Goal: Find specific page/section

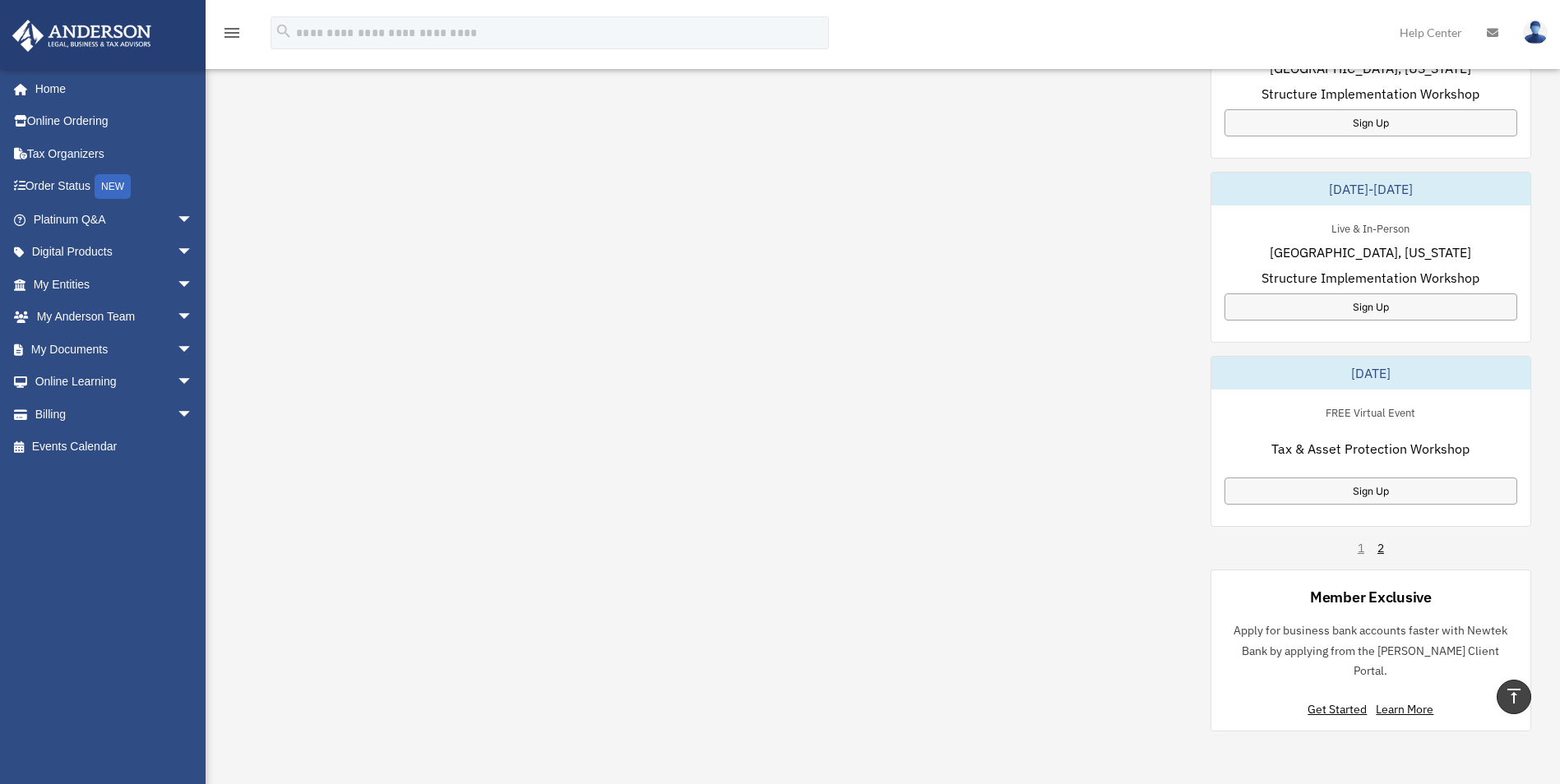
scroll to position [904, 0]
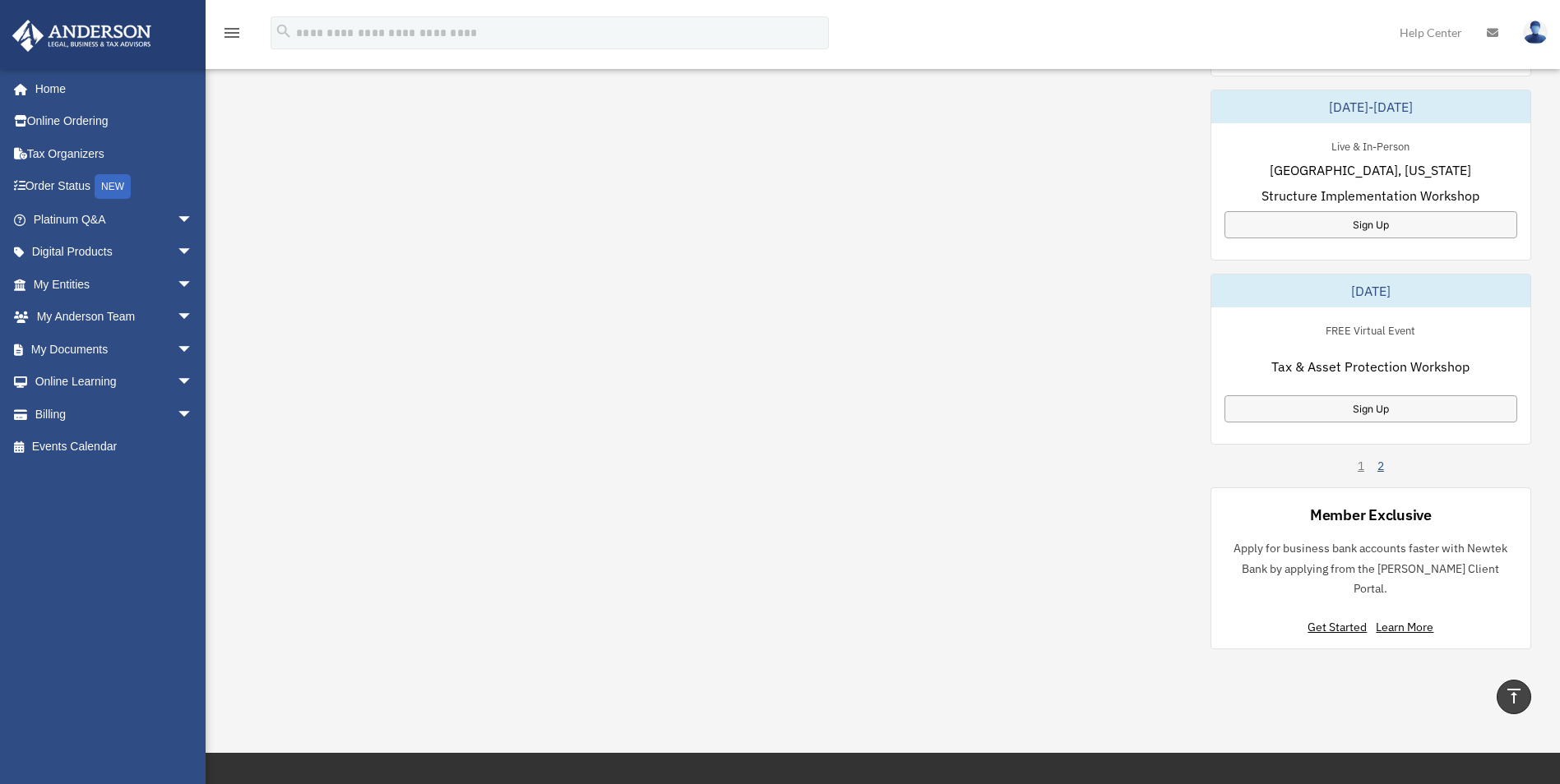
click at [1382, 469] on link "2" at bounding box center [1380, 466] width 7 height 16
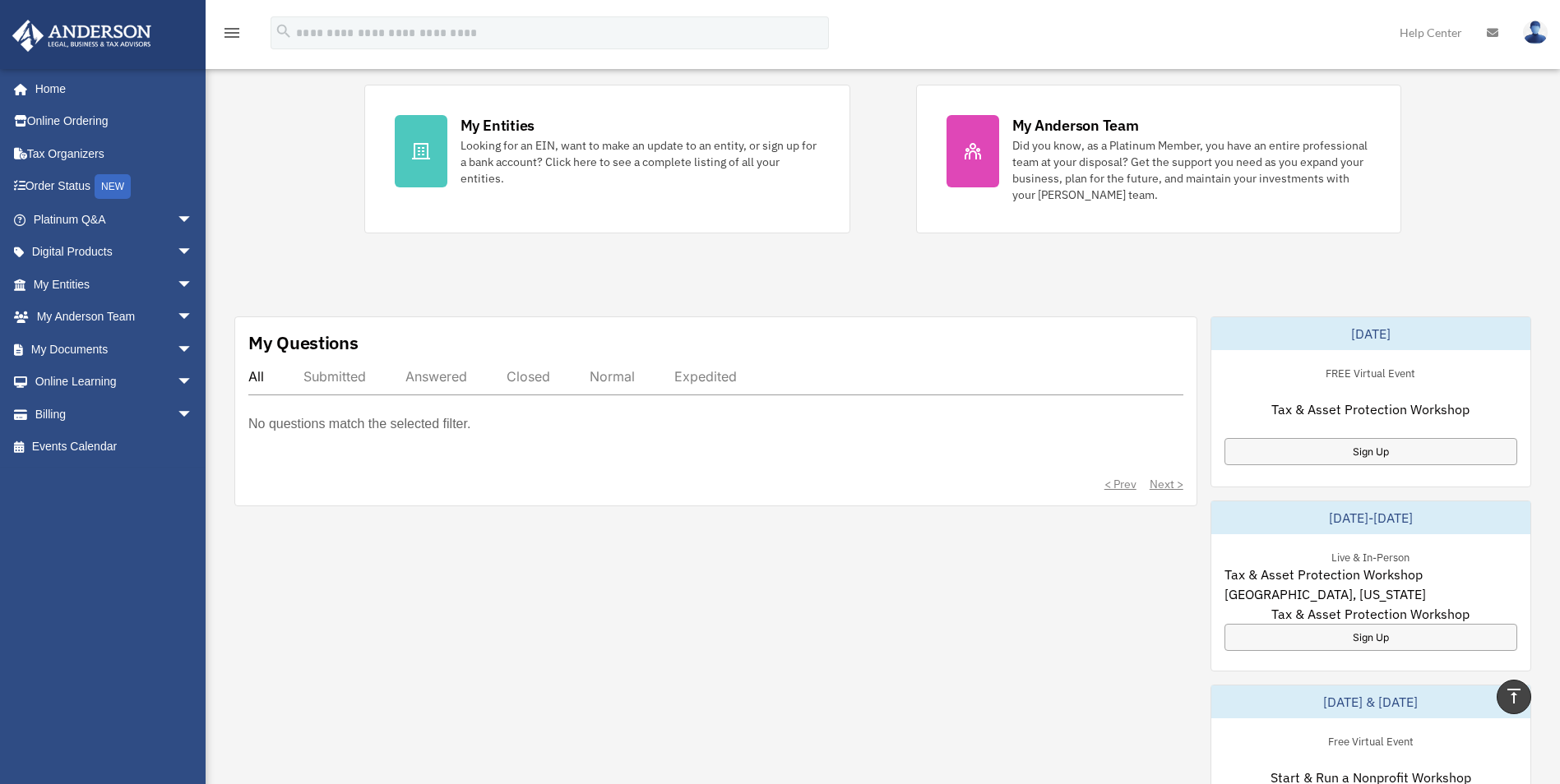
scroll to position [473, 0]
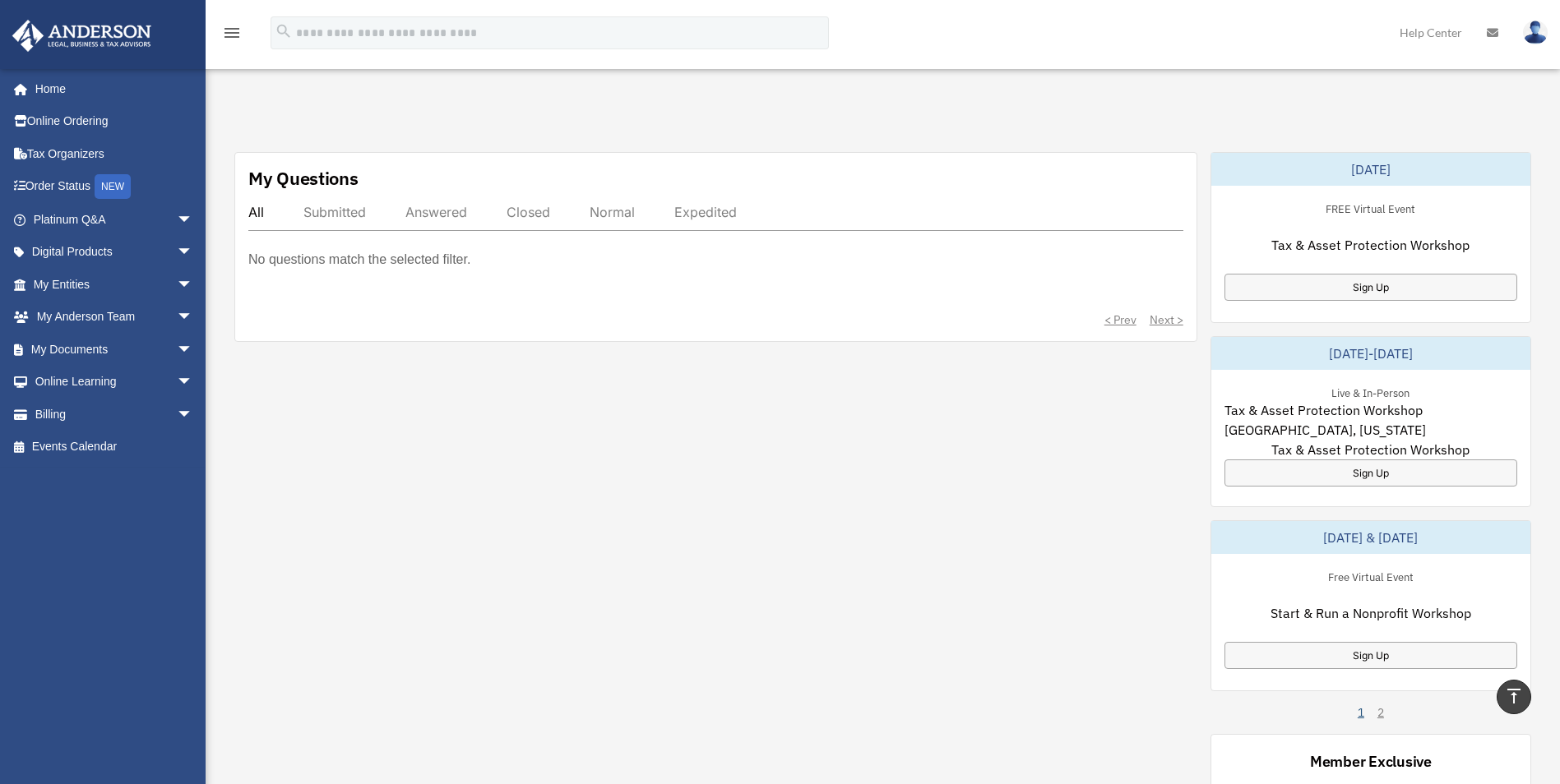
click at [1360, 708] on link "1" at bounding box center [1361, 712] width 7 height 16
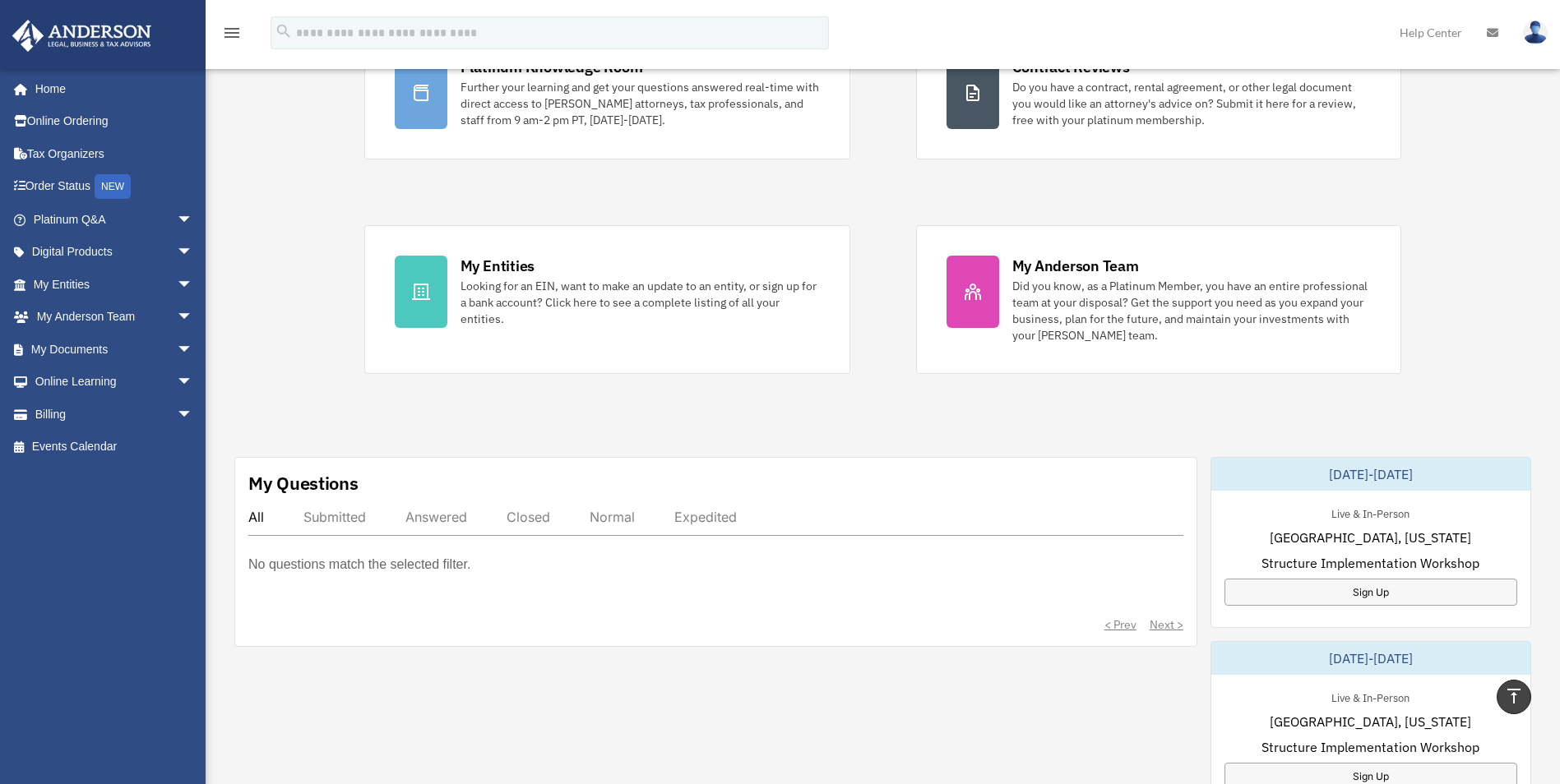
scroll to position [145, 0]
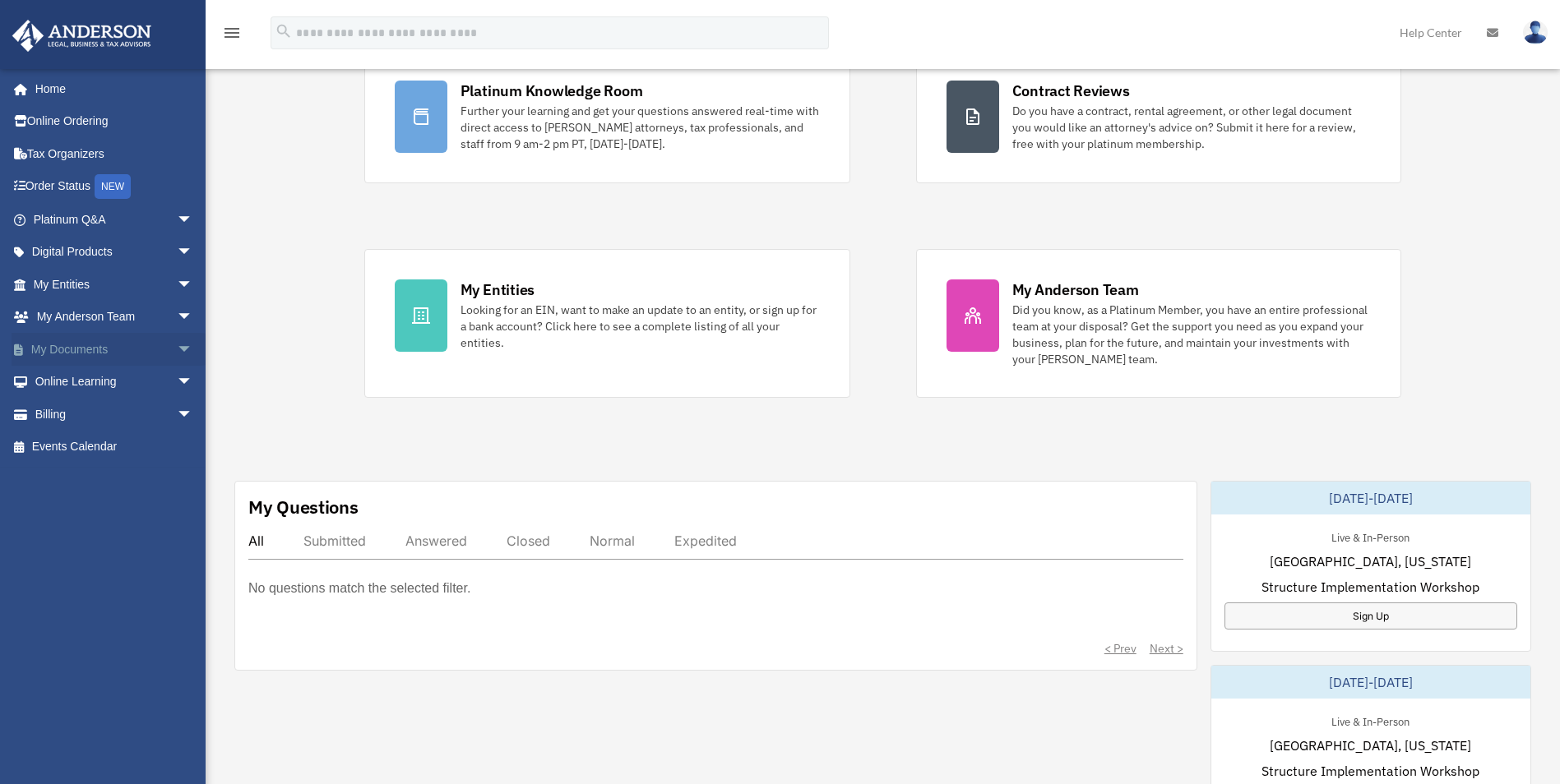
click at [73, 349] on link "My Documents arrow_drop_down" at bounding box center [114, 349] width 206 height 33
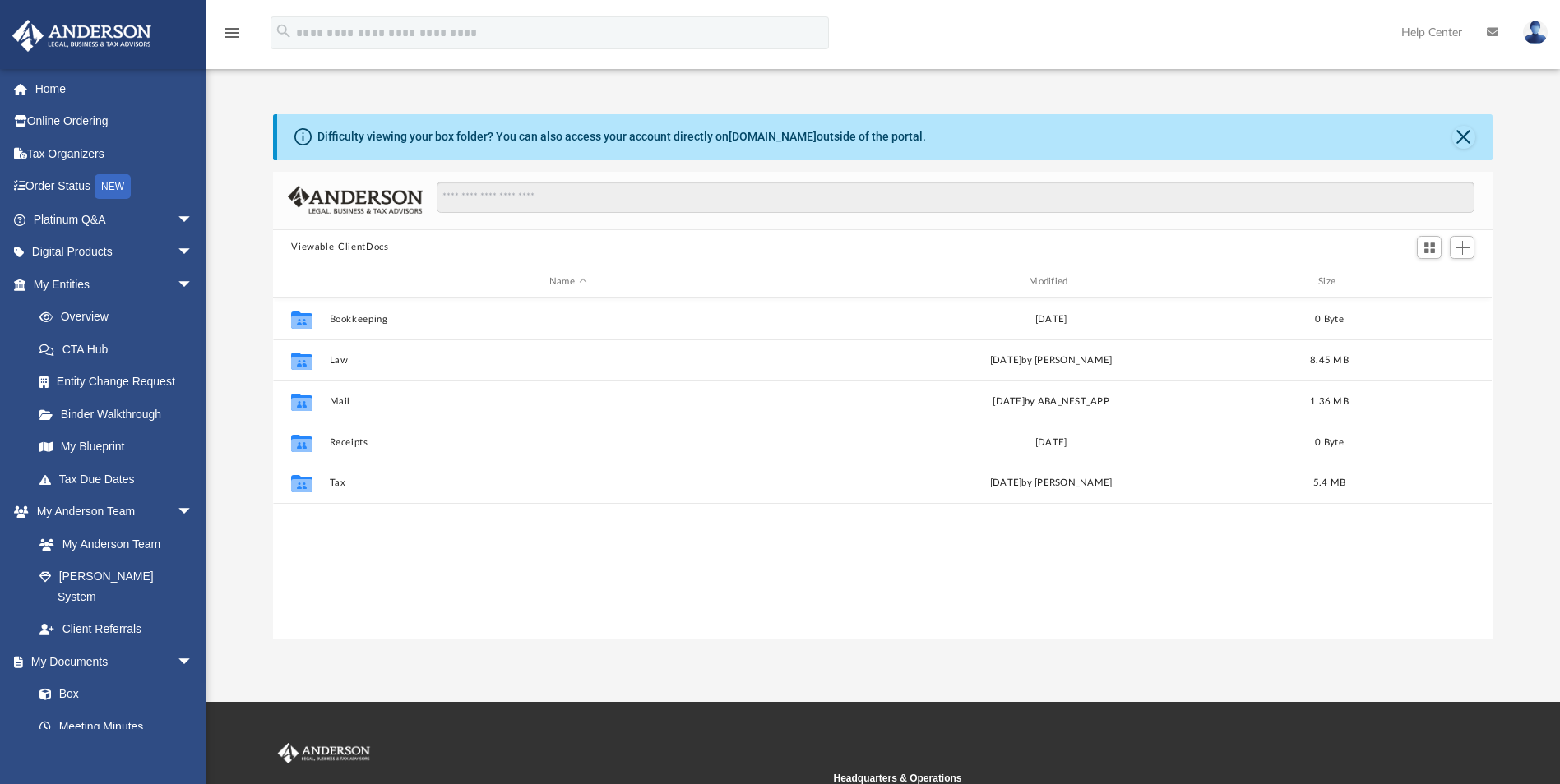
scroll to position [362, 1208]
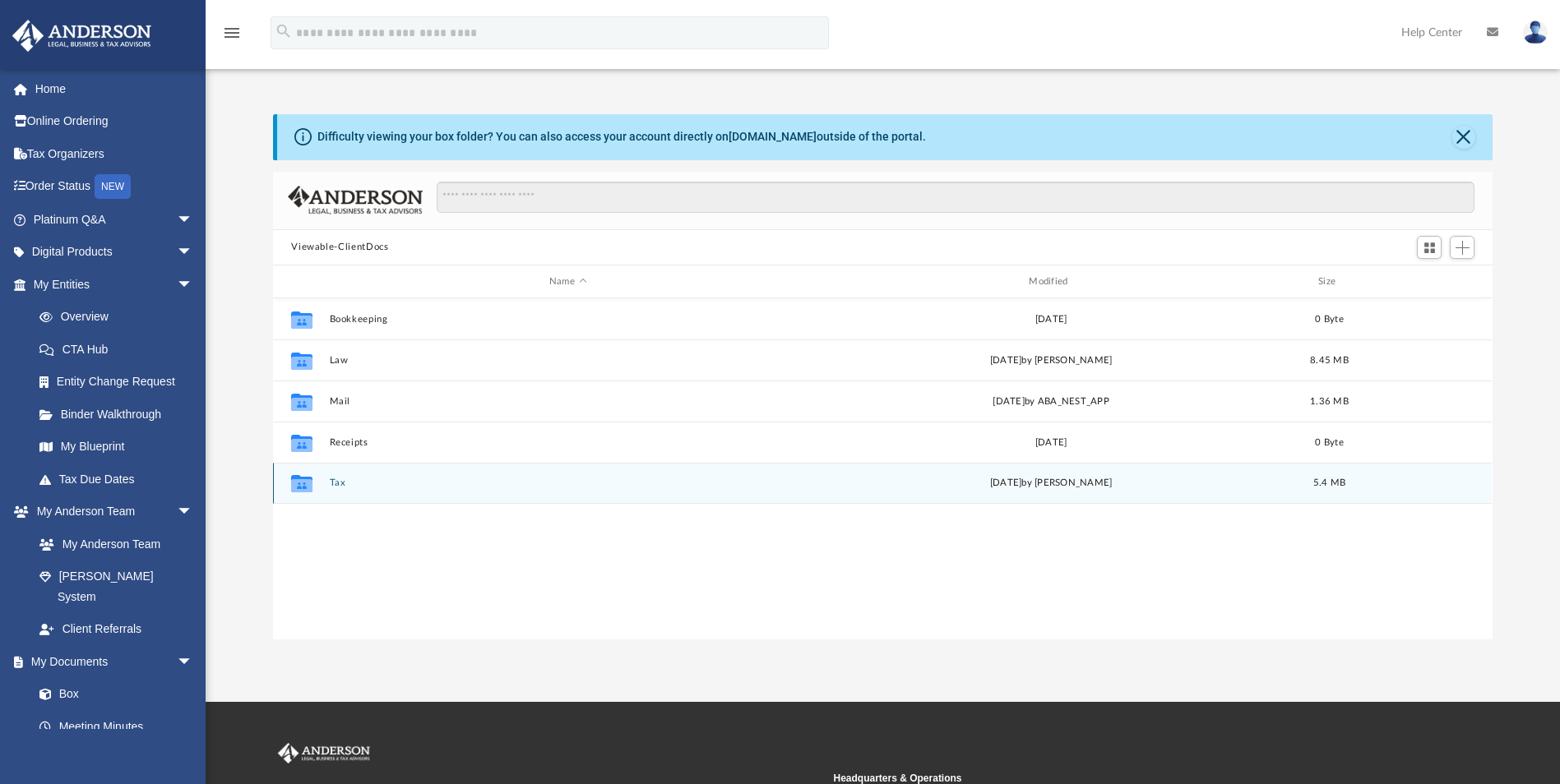
click at [318, 482] on div "Collaborated Folder" at bounding box center [302, 484] width 42 height 26
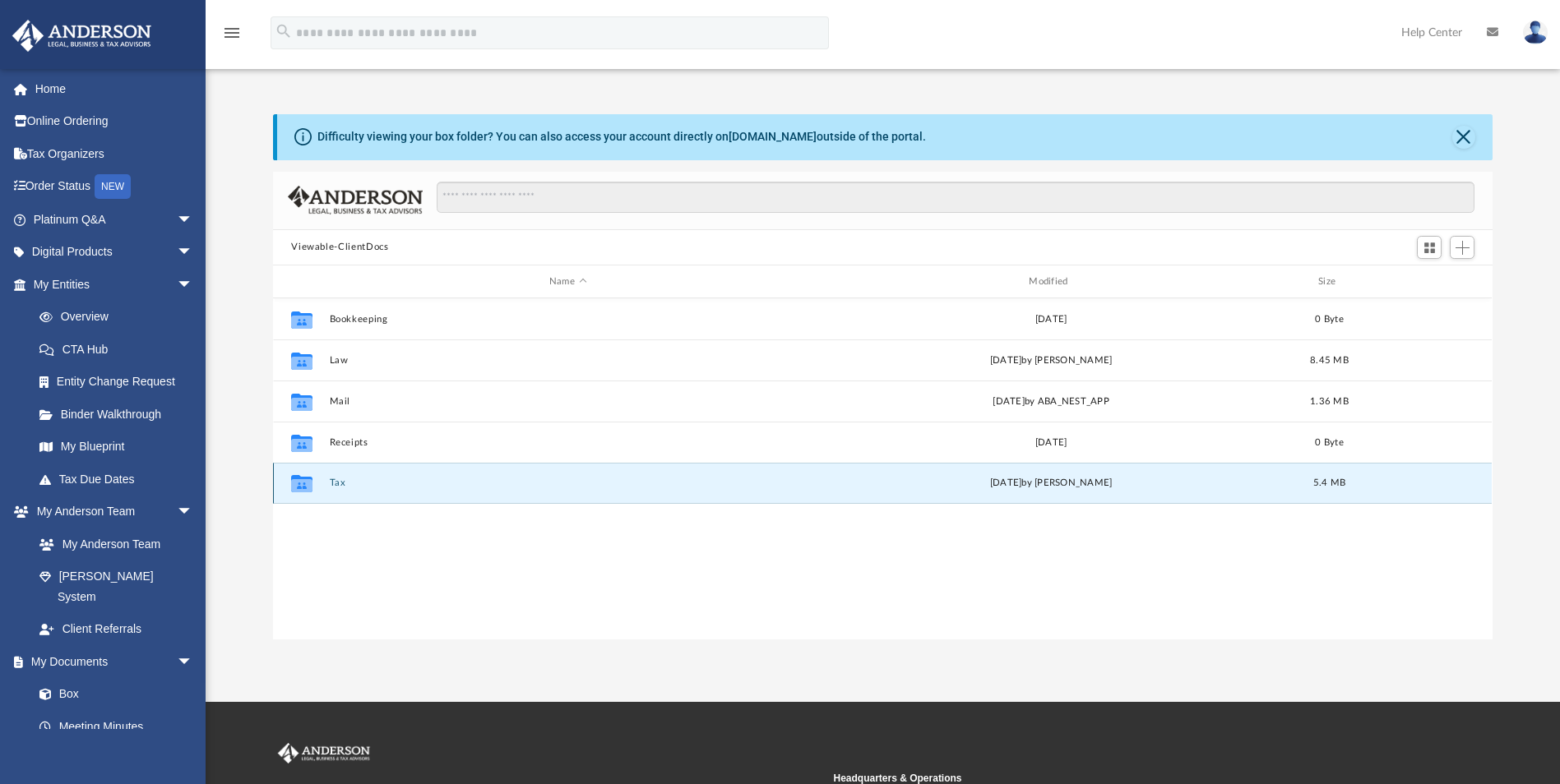
click at [292, 479] on icon "grid" at bounding box center [301, 484] width 22 height 17
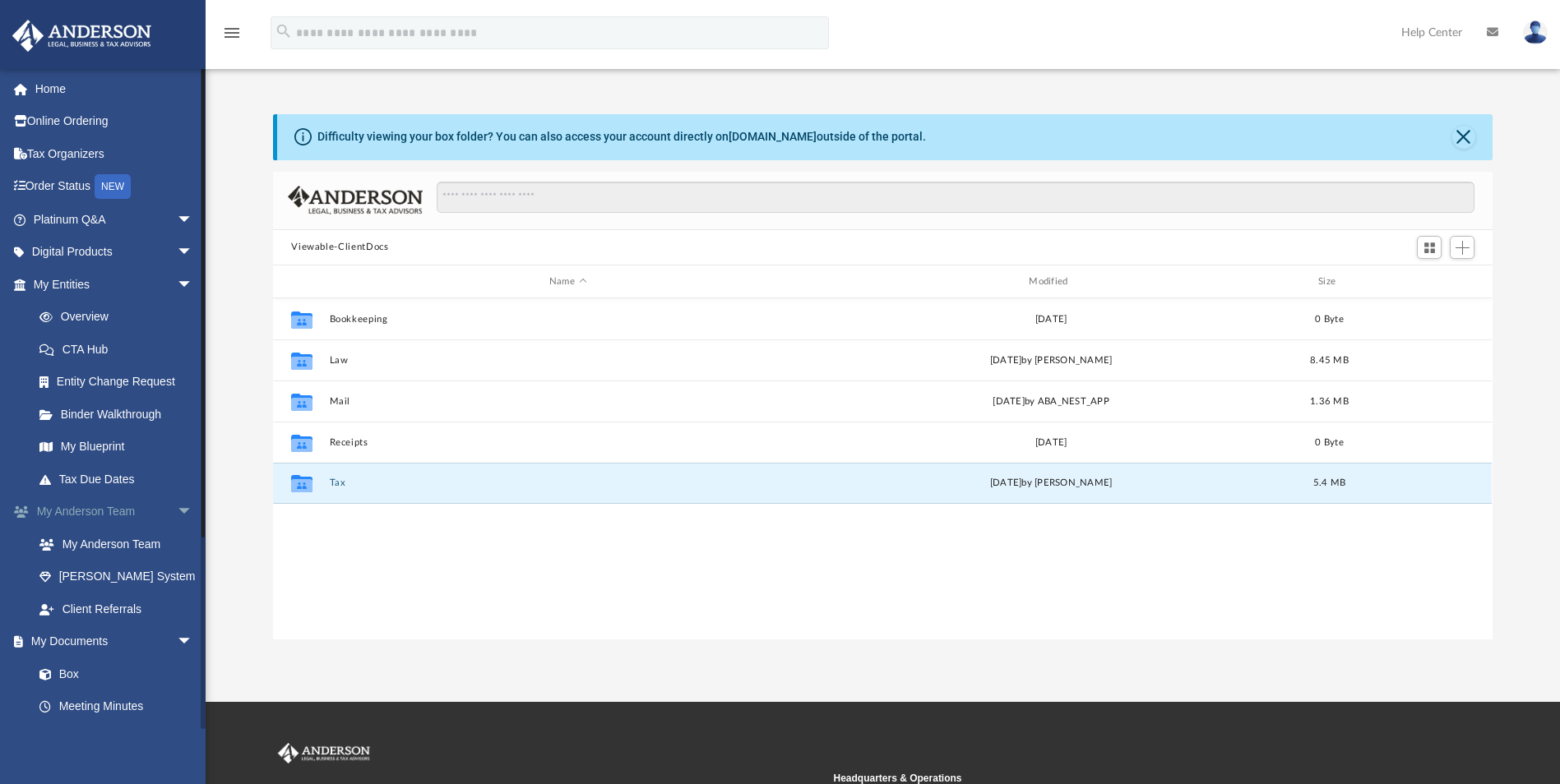
click at [177, 509] on span "arrow_drop_down" at bounding box center [193, 513] width 33 height 34
click at [73, 159] on link "Tax Organizers" at bounding box center [114, 153] width 206 height 33
